Goal: Find specific page/section: Find specific page/section

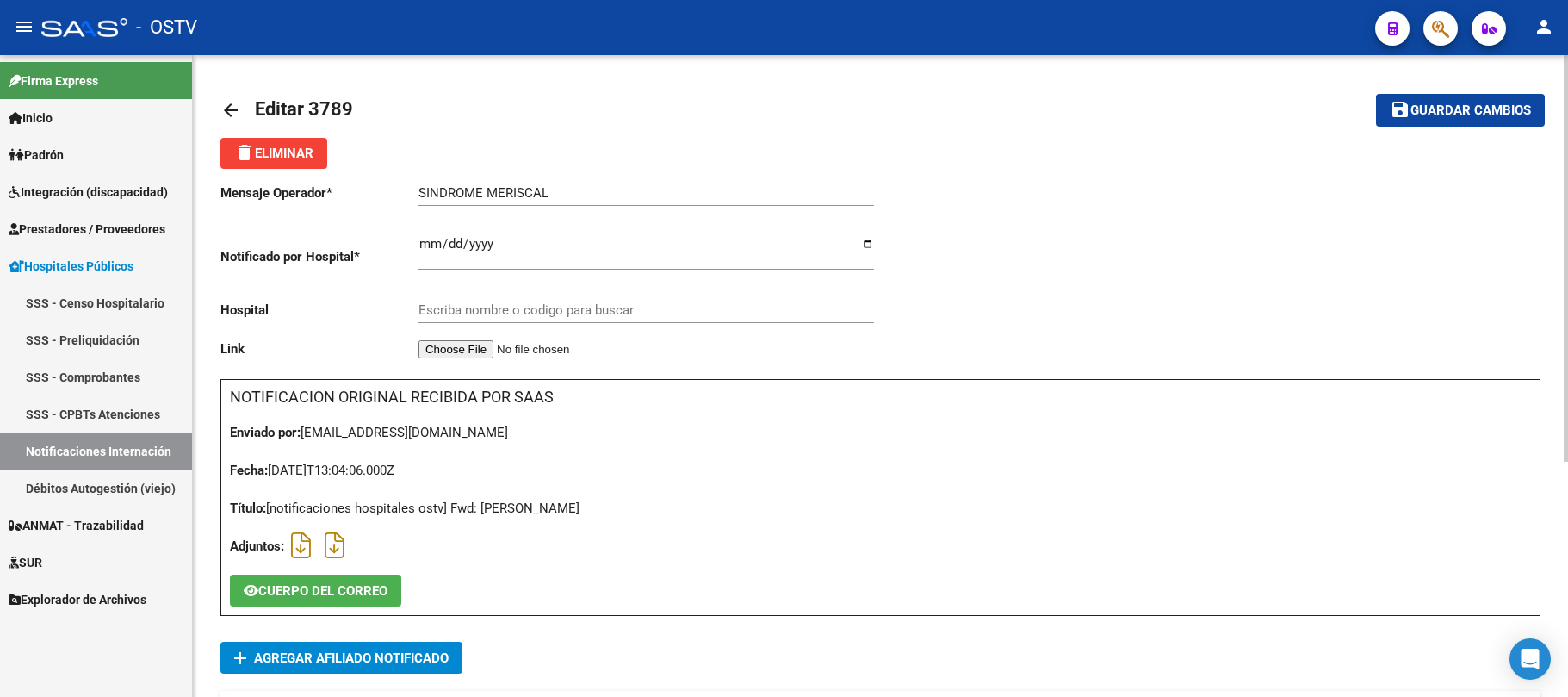
type input "HOSPITAL ZONAL GENERAL DE AGUDOS DR. ALBERTO BALESTRINI"
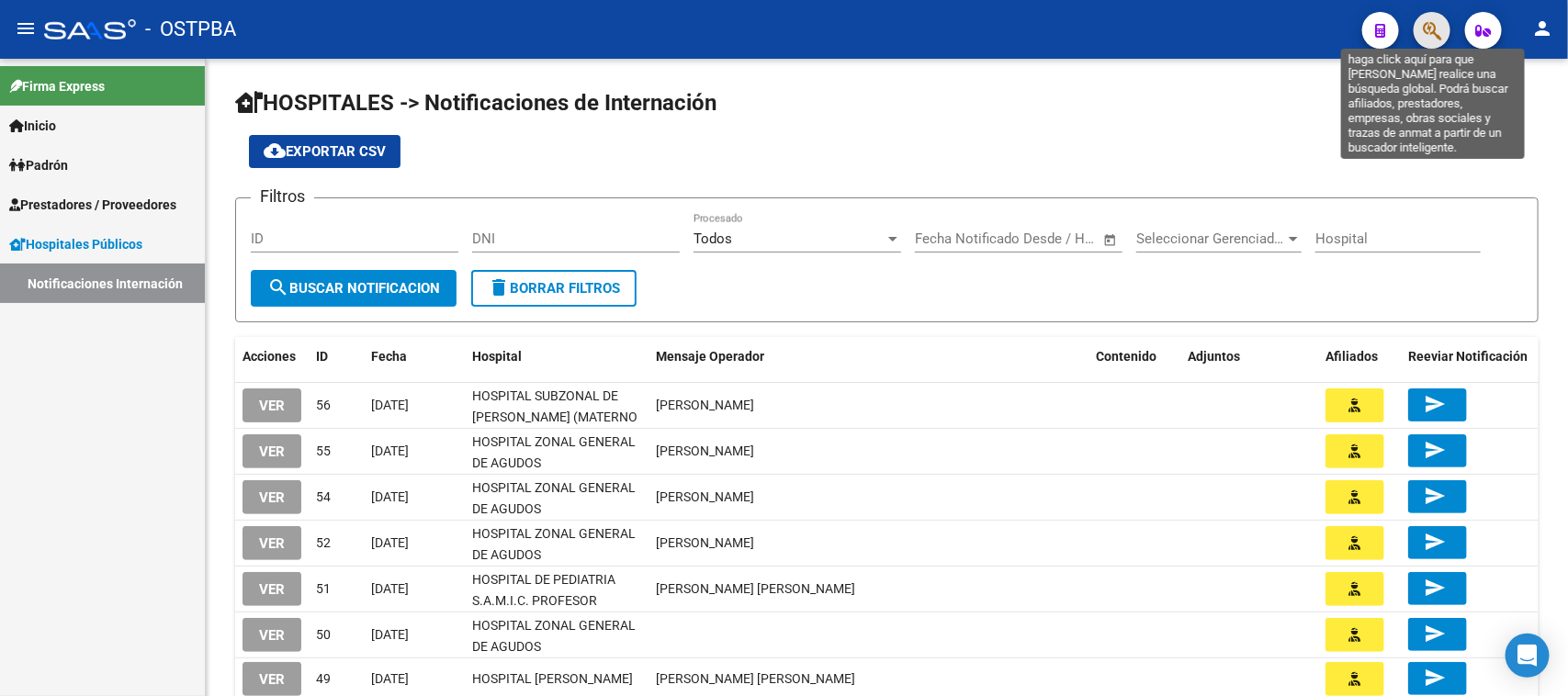
click at [1424, 24] on icon "button" at bounding box center [1432, 31] width 19 height 21
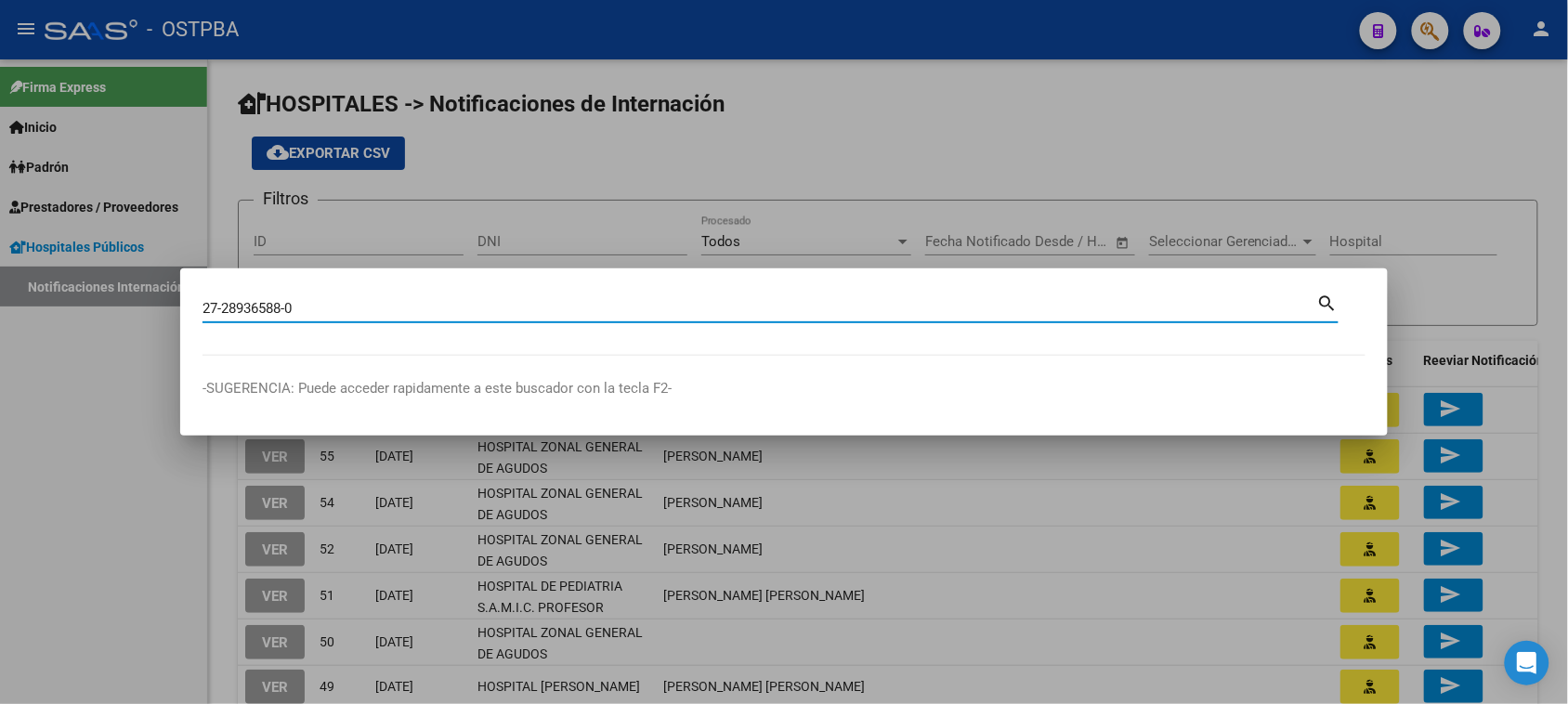
type input "27289365880"
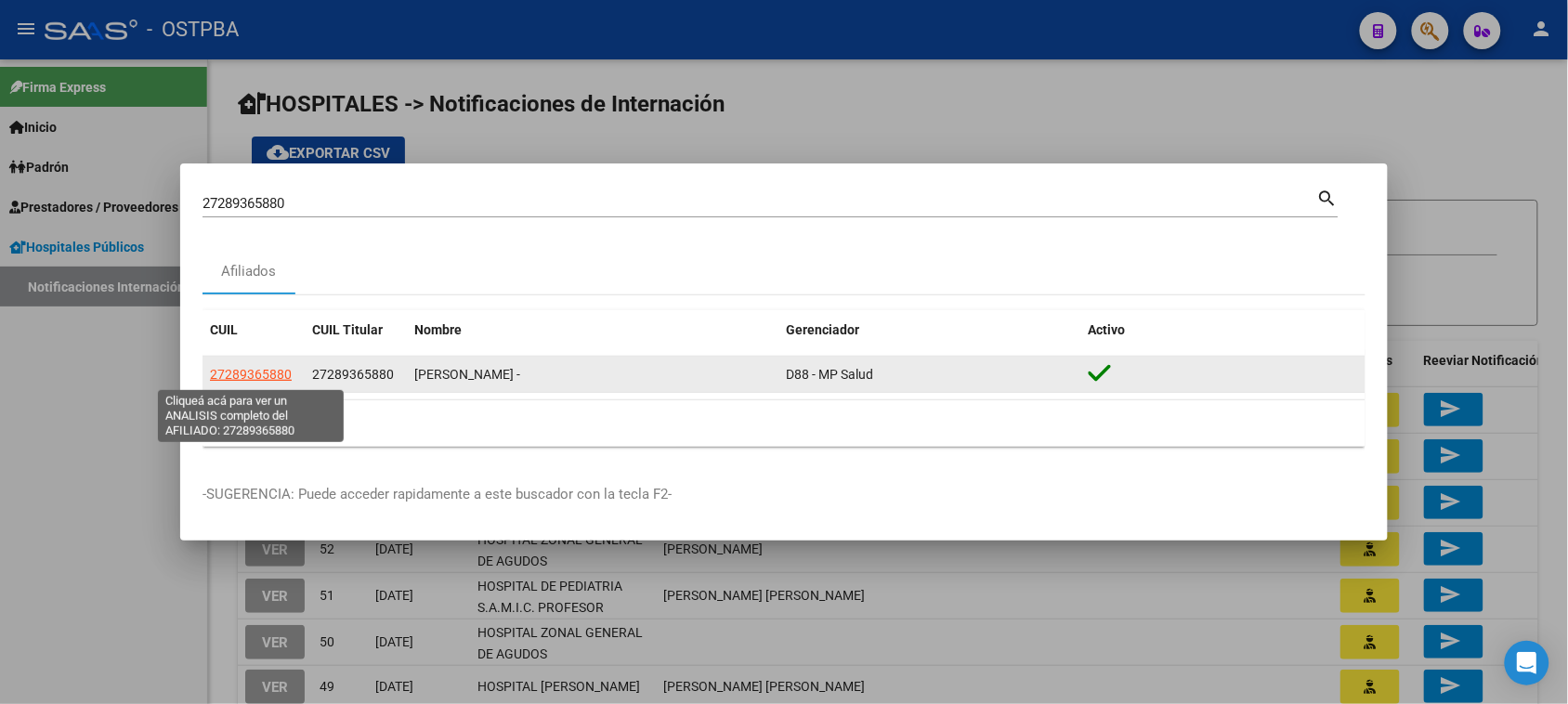
click at [261, 374] on span "27289365880" at bounding box center [250, 374] width 82 height 15
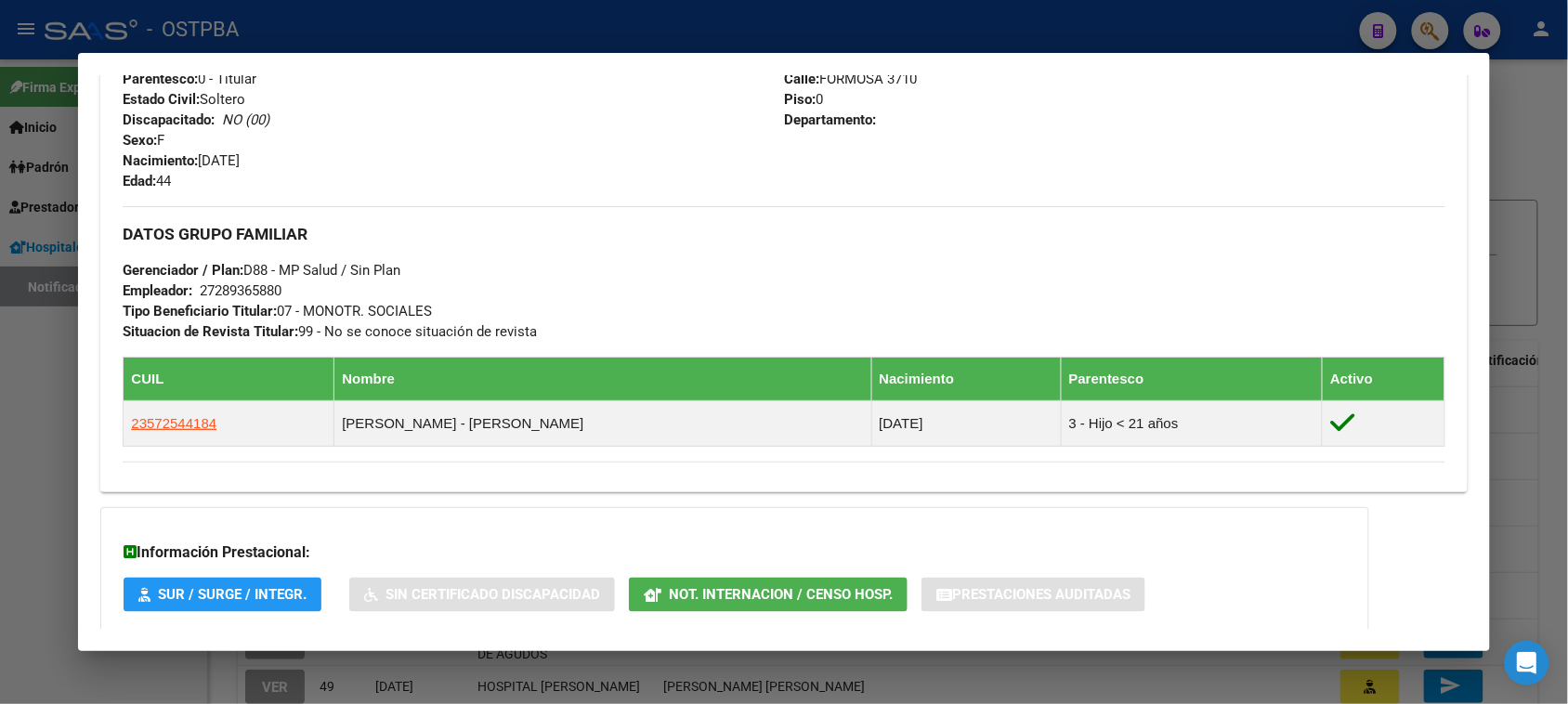
scroll to position [865, 0]
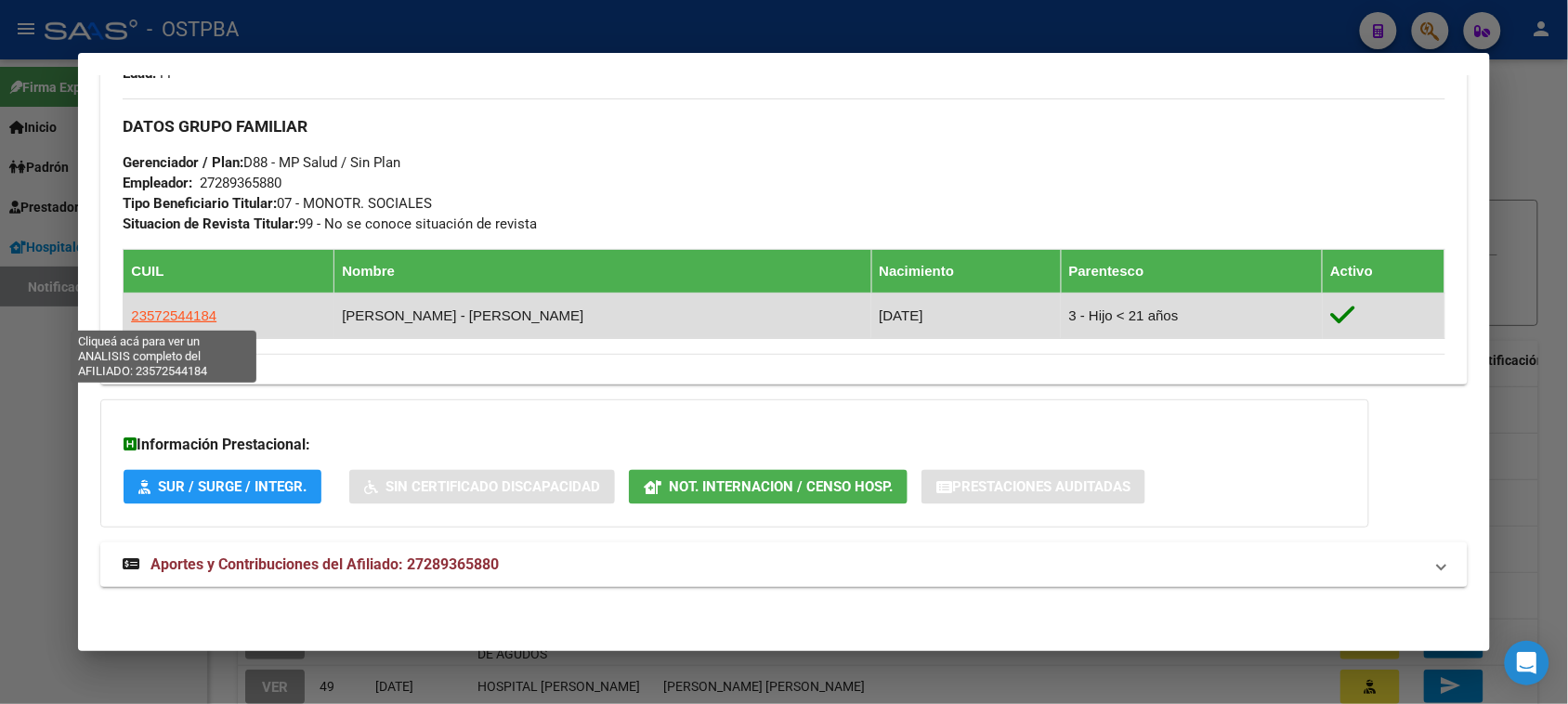
click at [159, 317] on span "23572544184" at bounding box center [173, 315] width 86 height 16
type textarea "23572544184"
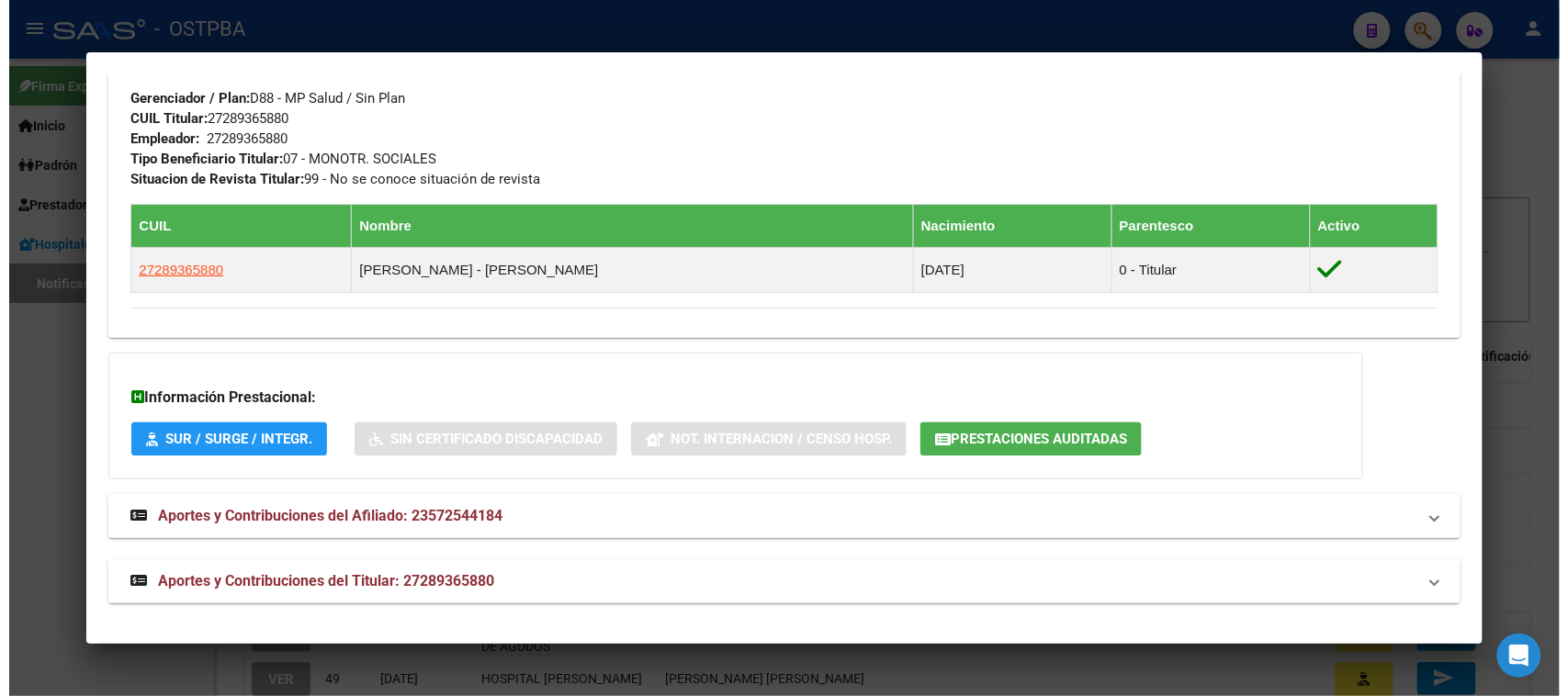
scroll to position [920, 0]
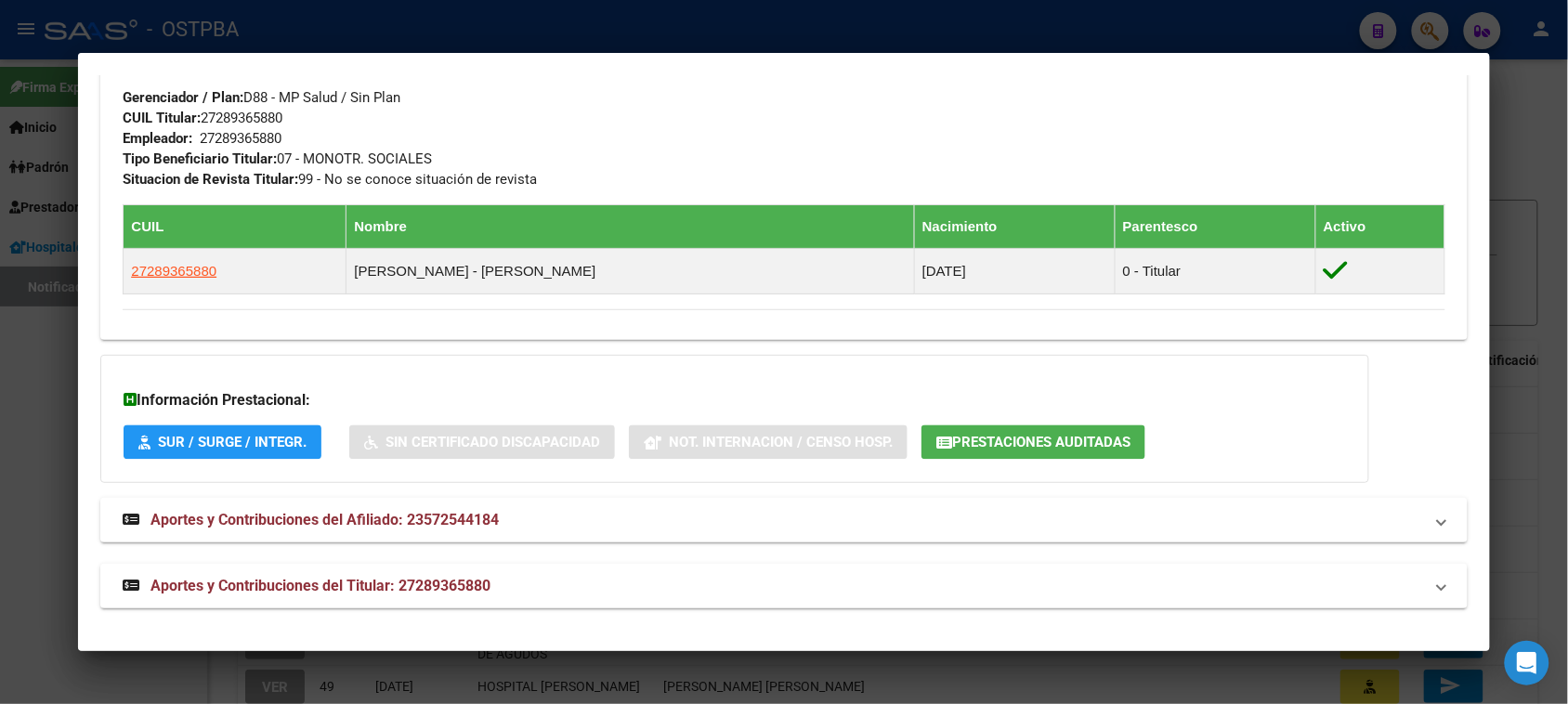
click at [1, 422] on div at bounding box center [784, 352] width 1568 height 704
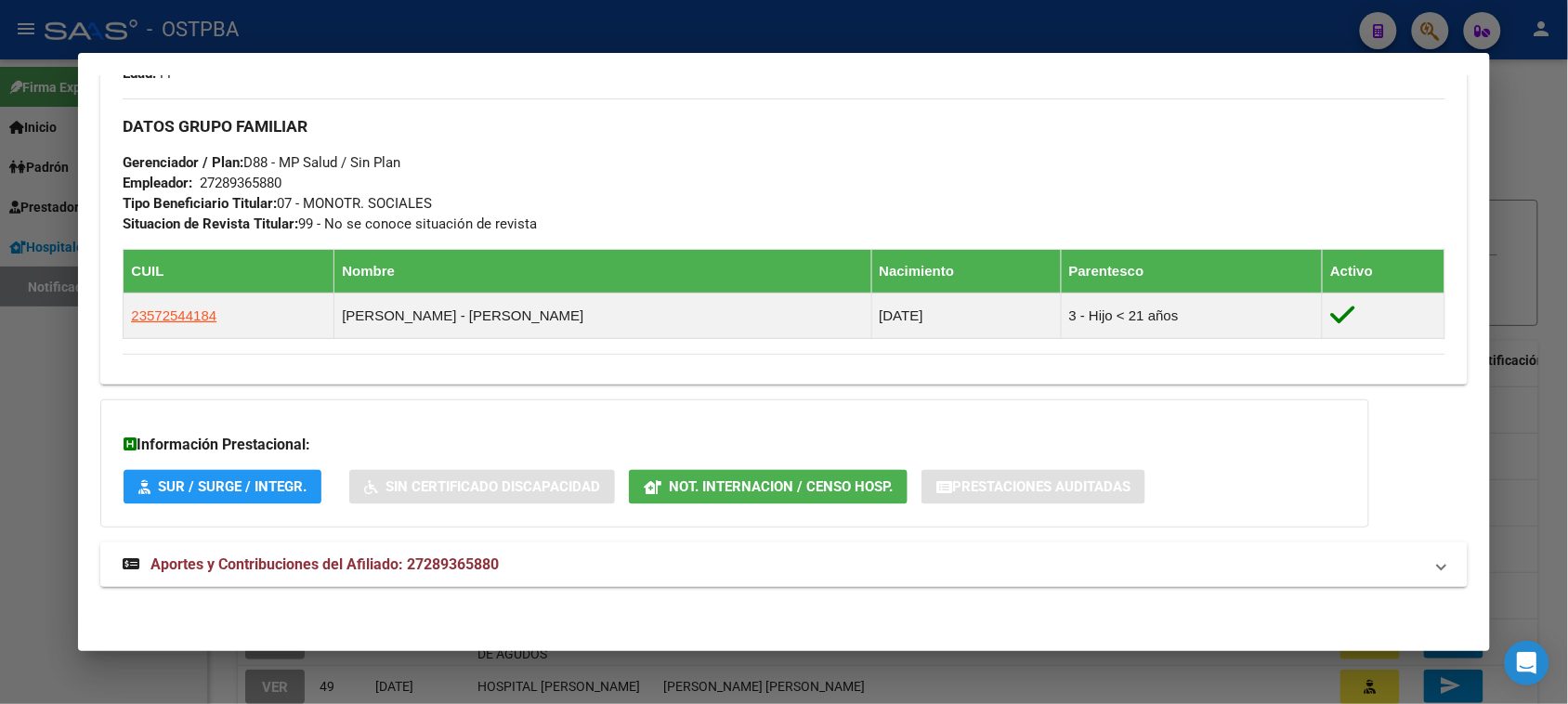
click at [48, 381] on div at bounding box center [784, 352] width 1568 height 704
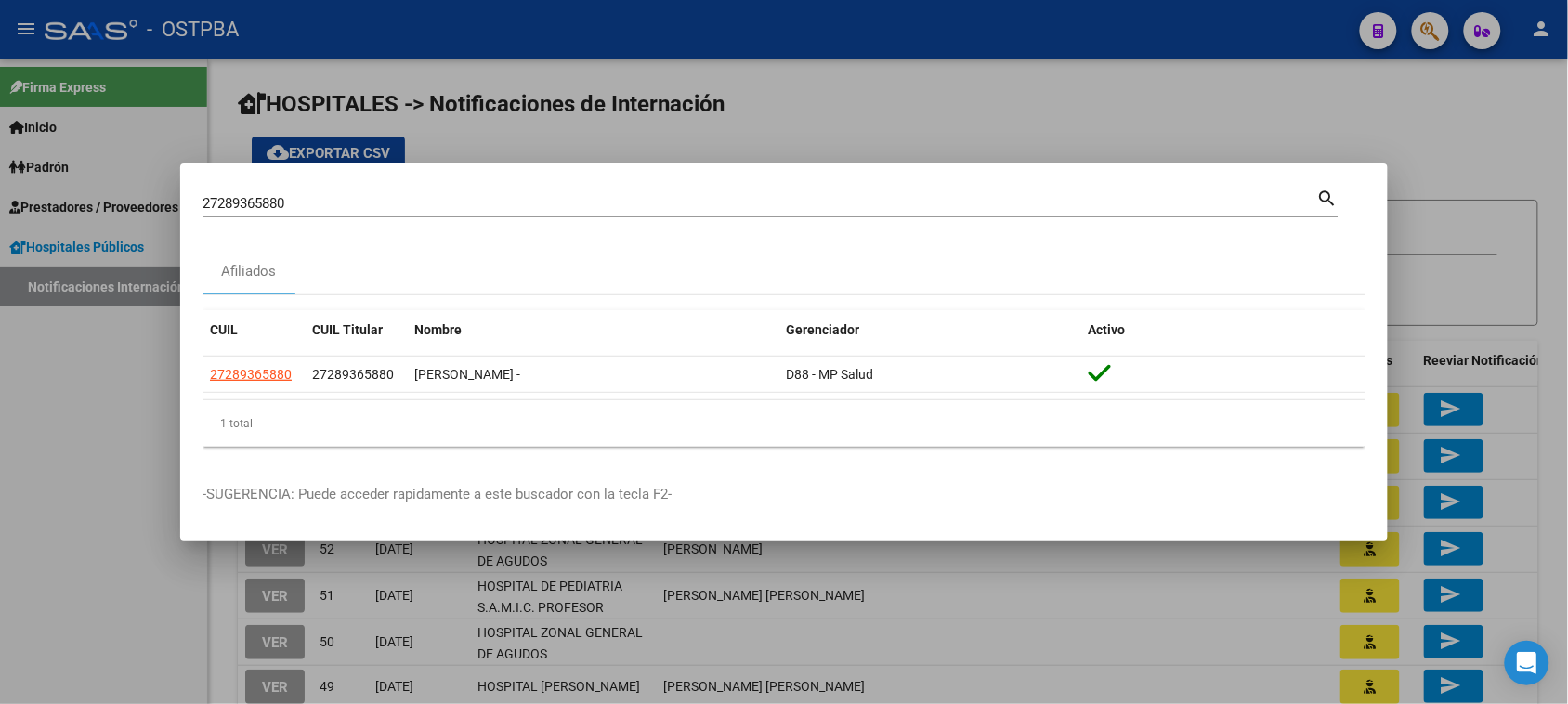
click at [1004, 113] on div at bounding box center [784, 352] width 1568 height 704
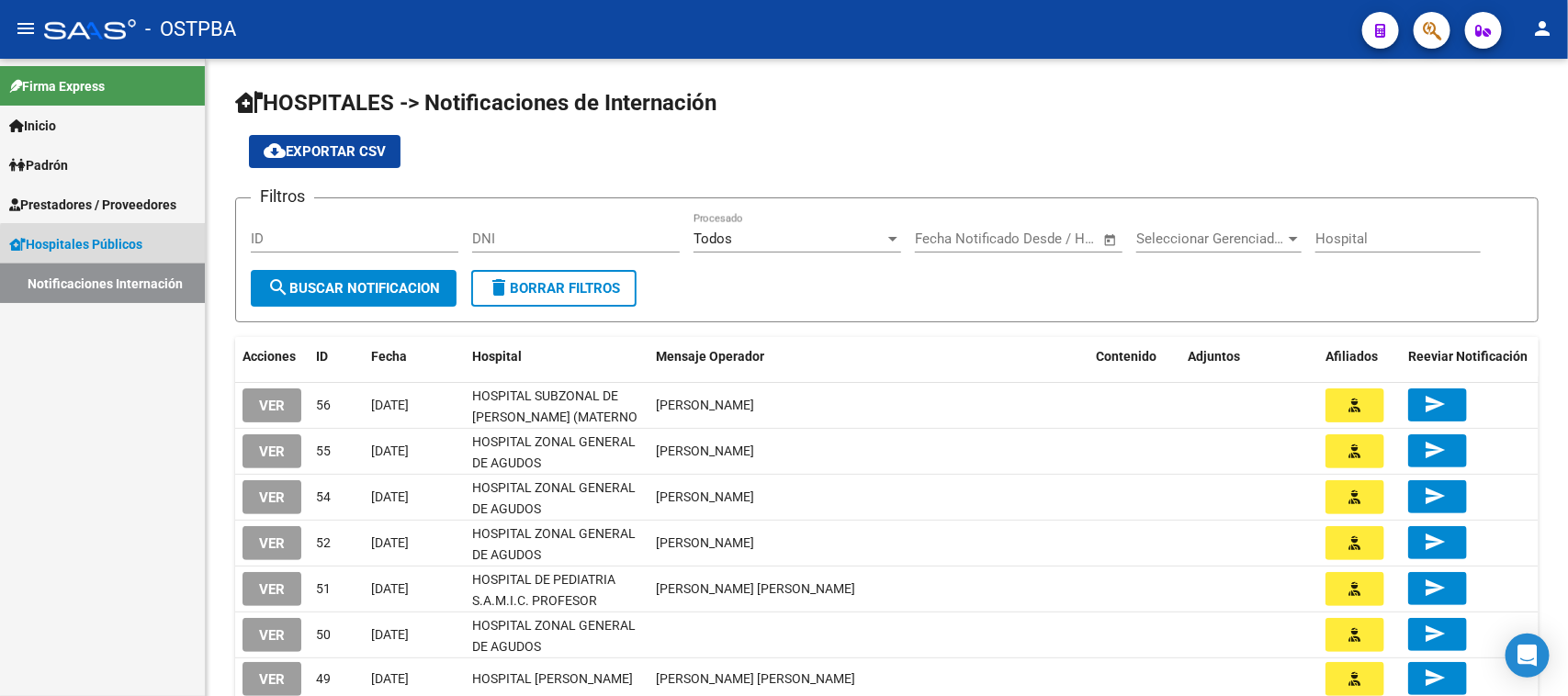
click at [161, 271] on link "Notificaciones Internación" at bounding box center [102, 283] width 205 height 40
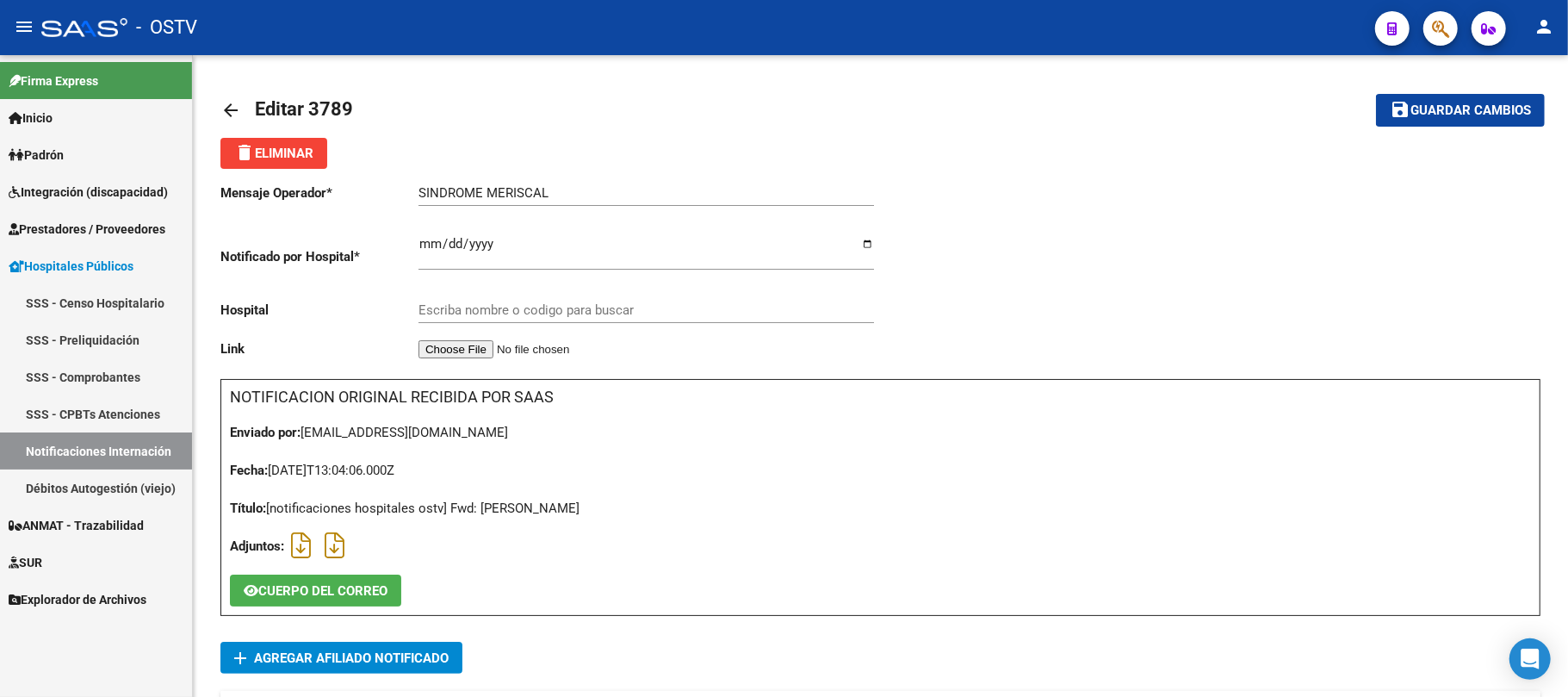
type input "HOSPITAL ZONAL GENERAL DE AGUDOS DR. ALBERTO BALESTRINI"
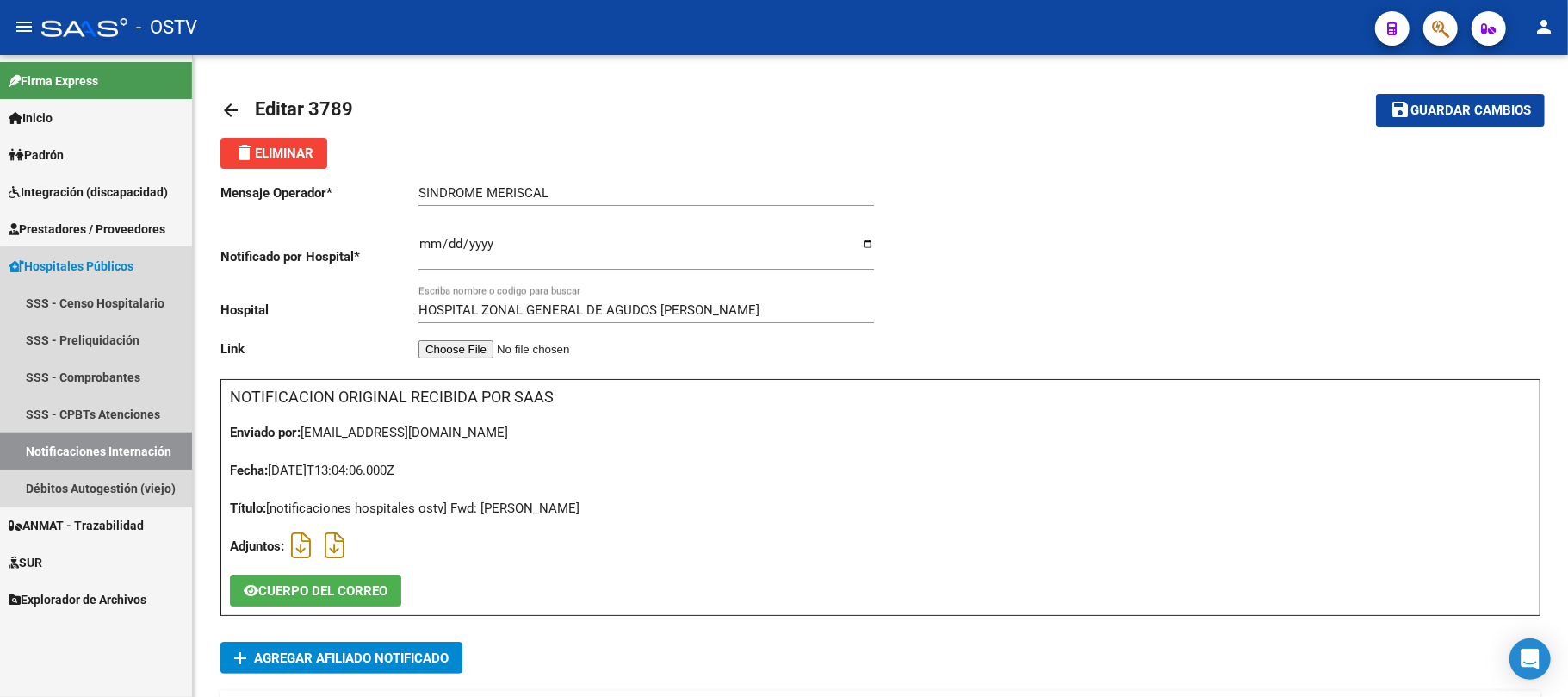
click at [152, 463] on link "Notificaciones Internación" at bounding box center [96, 450] width 192 height 37
